Goal: Information Seeking & Learning: Learn about a topic

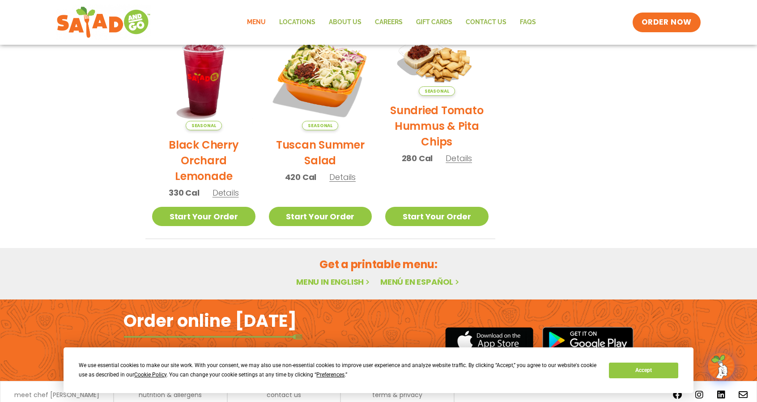
scroll to position [485, 0]
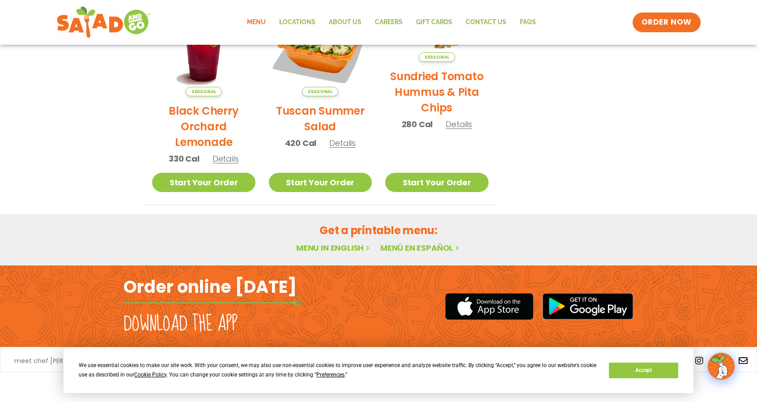
click at [348, 246] on link "Menu in English" at bounding box center [333, 247] width 75 height 11
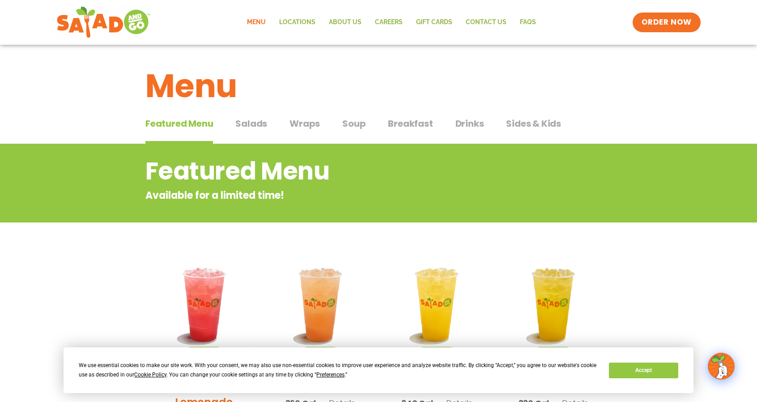
click at [261, 127] on span "Salads" at bounding box center [251, 123] width 32 height 13
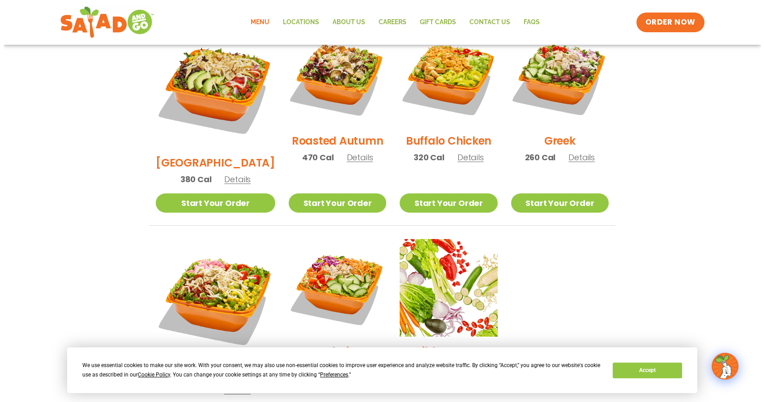
scroll to position [494, 0]
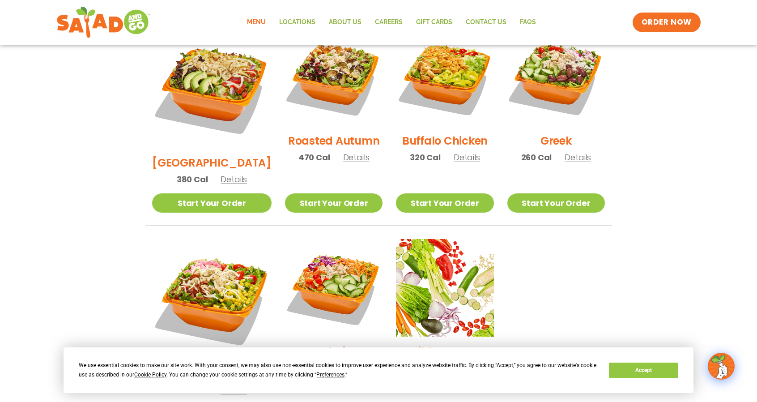
click at [221, 174] on span "Details" at bounding box center [234, 179] width 26 height 11
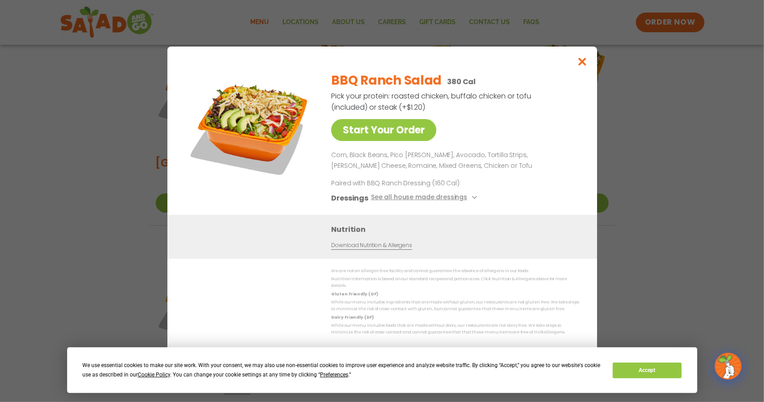
click at [363, 250] on link "Download Nutrition & Allergens" at bounding box center [371, 245] width 81 height 9
